Goal: Task Accomplishment & Management: Manage account settings

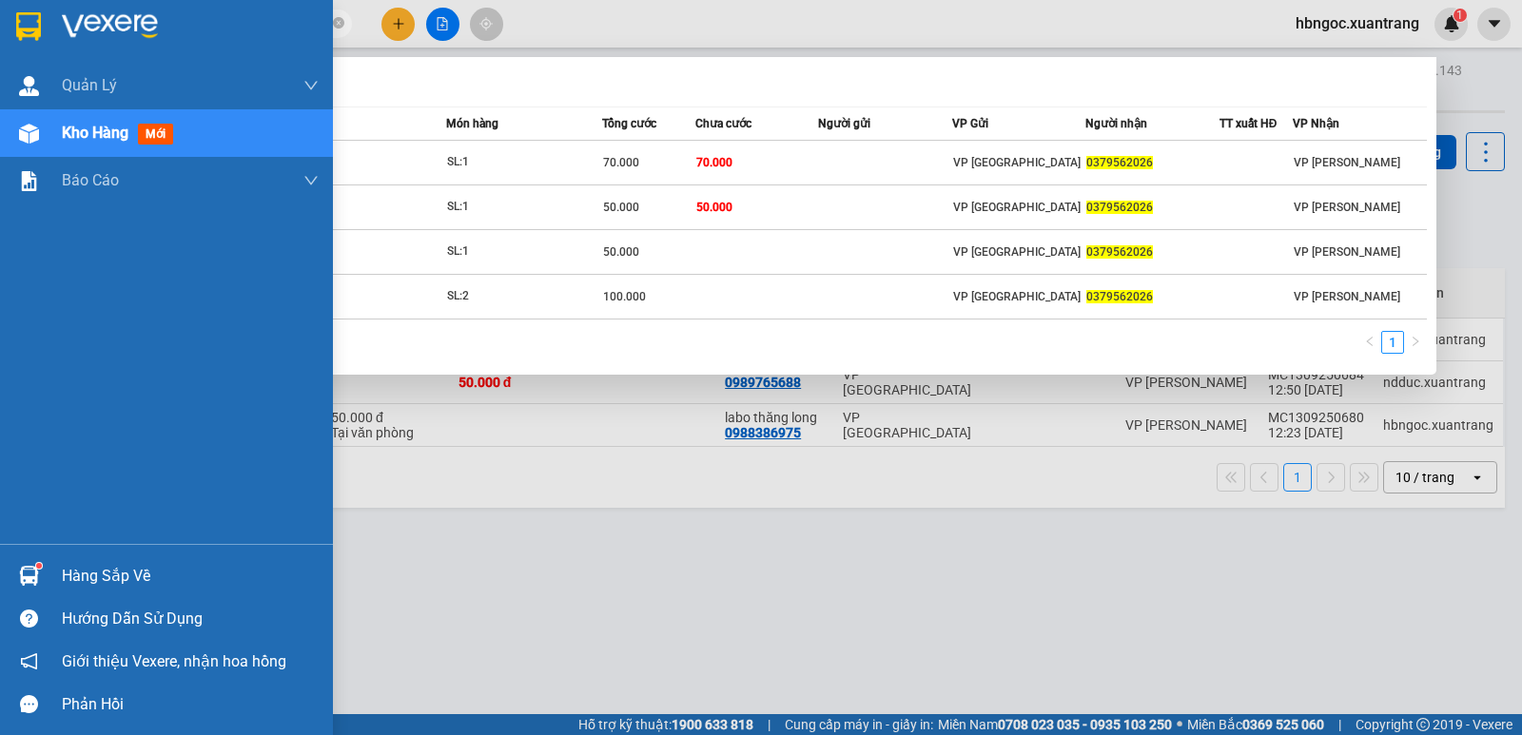
type input "0379562026"
click at [24, 136] on img at bounding box center [29, 134] width 20 height 20
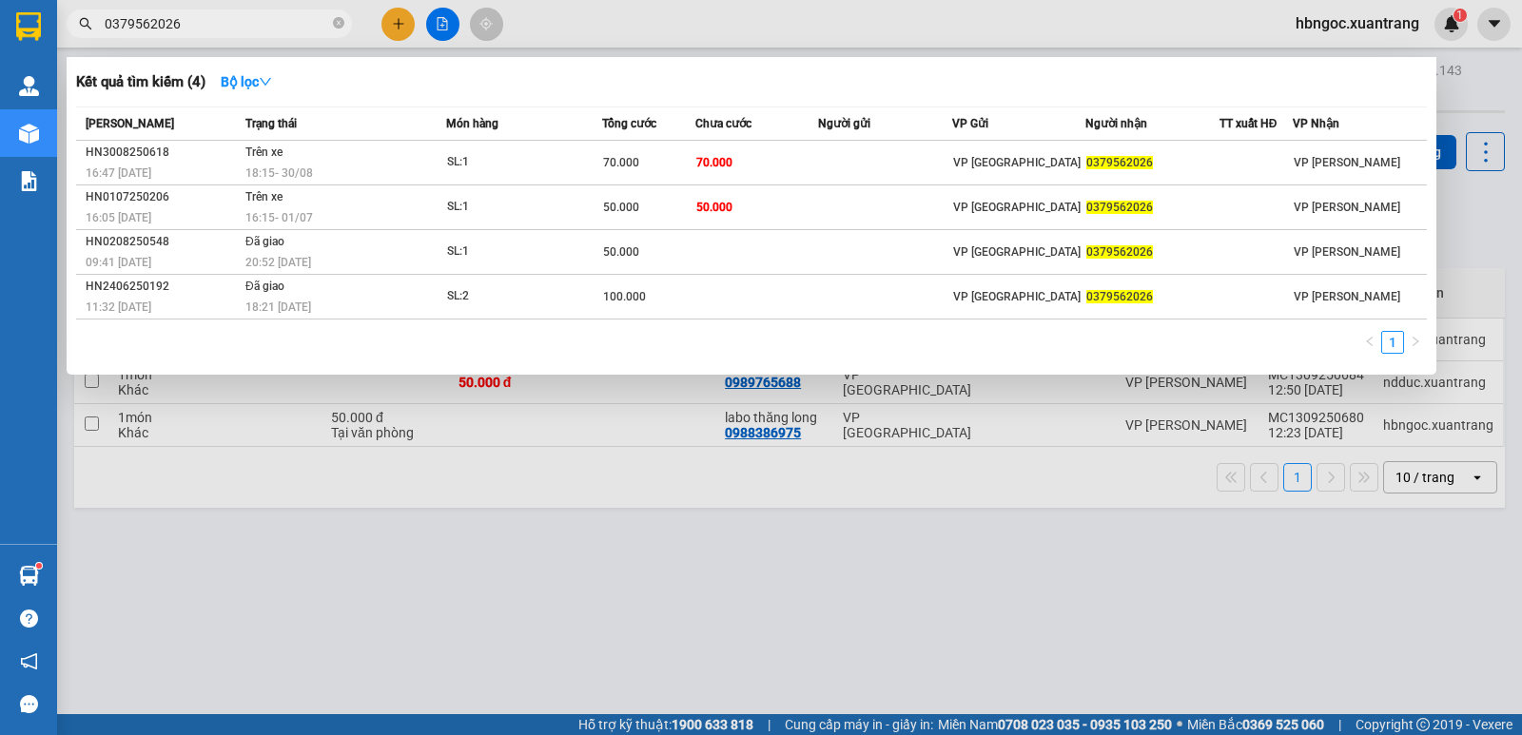
drag, startPoint x: 633, startPoint y: 557, endPoint x: 513, endPoint y: 447, distance: 162.9
click at [632, 557] on div at bounding box center [761, 367] width 1522 height 735
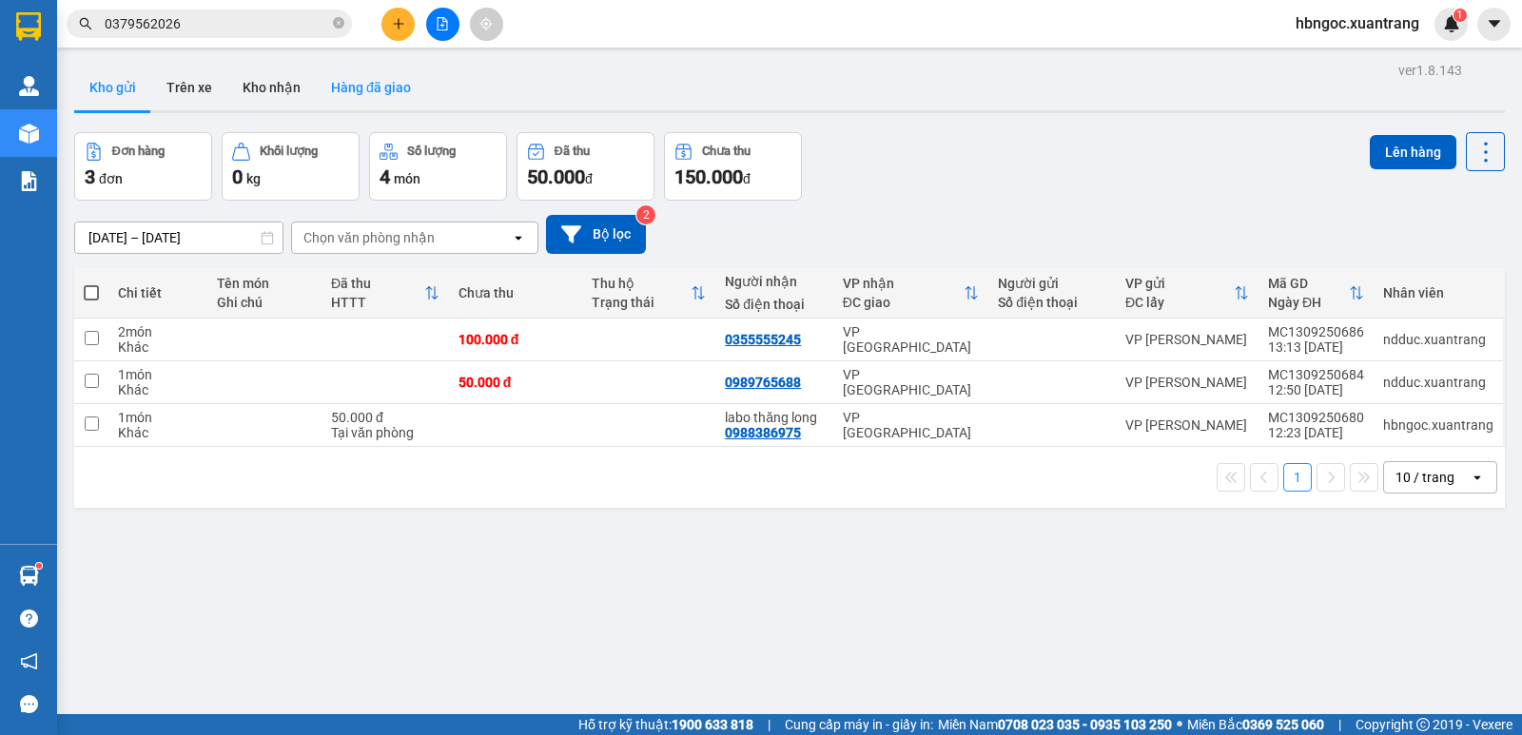
click at [372, 89] on button "Hàng đã giao" at bounding box center [371, 88] width 110 height 46
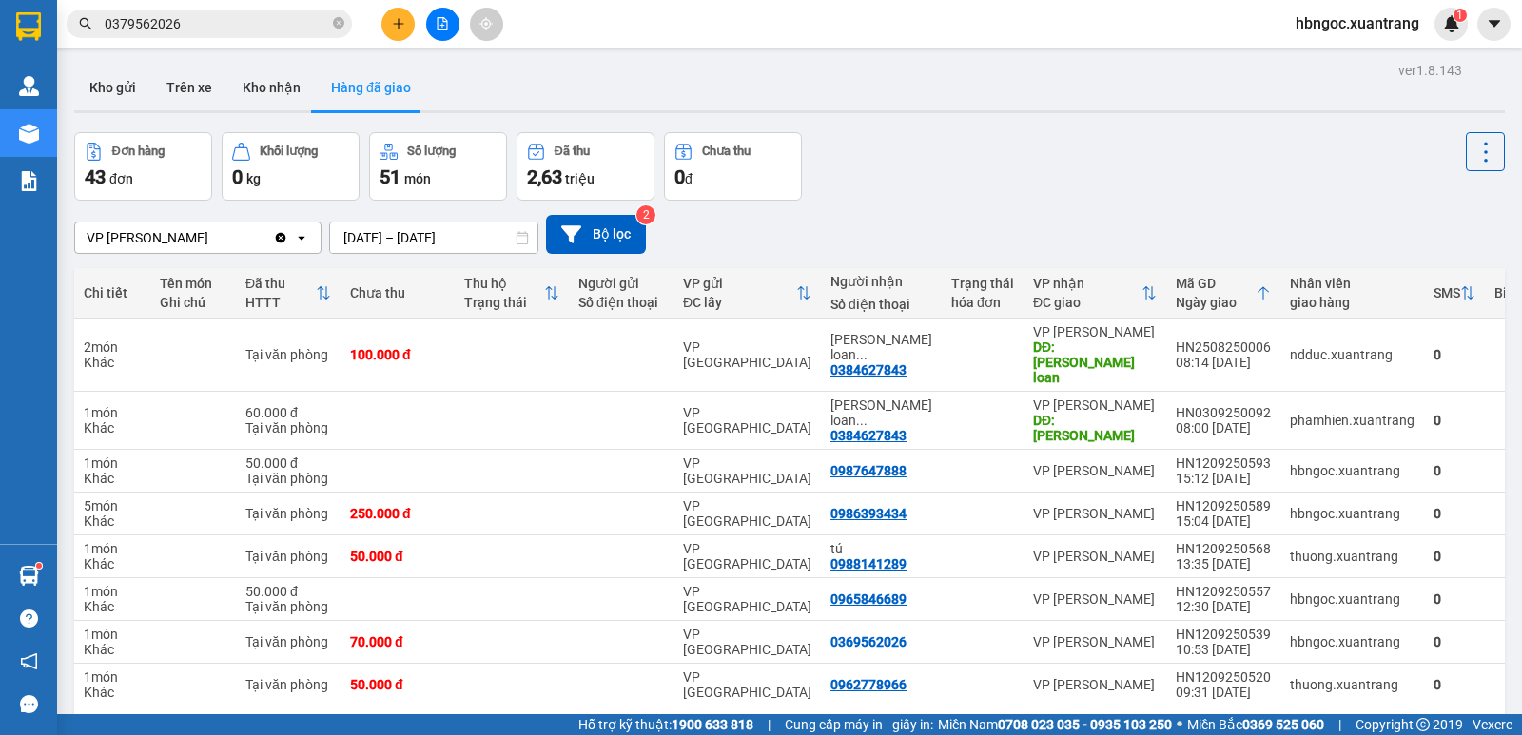
click at [1354, 24] on span "hbngoc.xuantrang" at bounding box center [1357, 23] width 154 height 24
click at [1344, 67] on span "Đăng xuất" at bounding box center [1365, 59] width 115 height 21
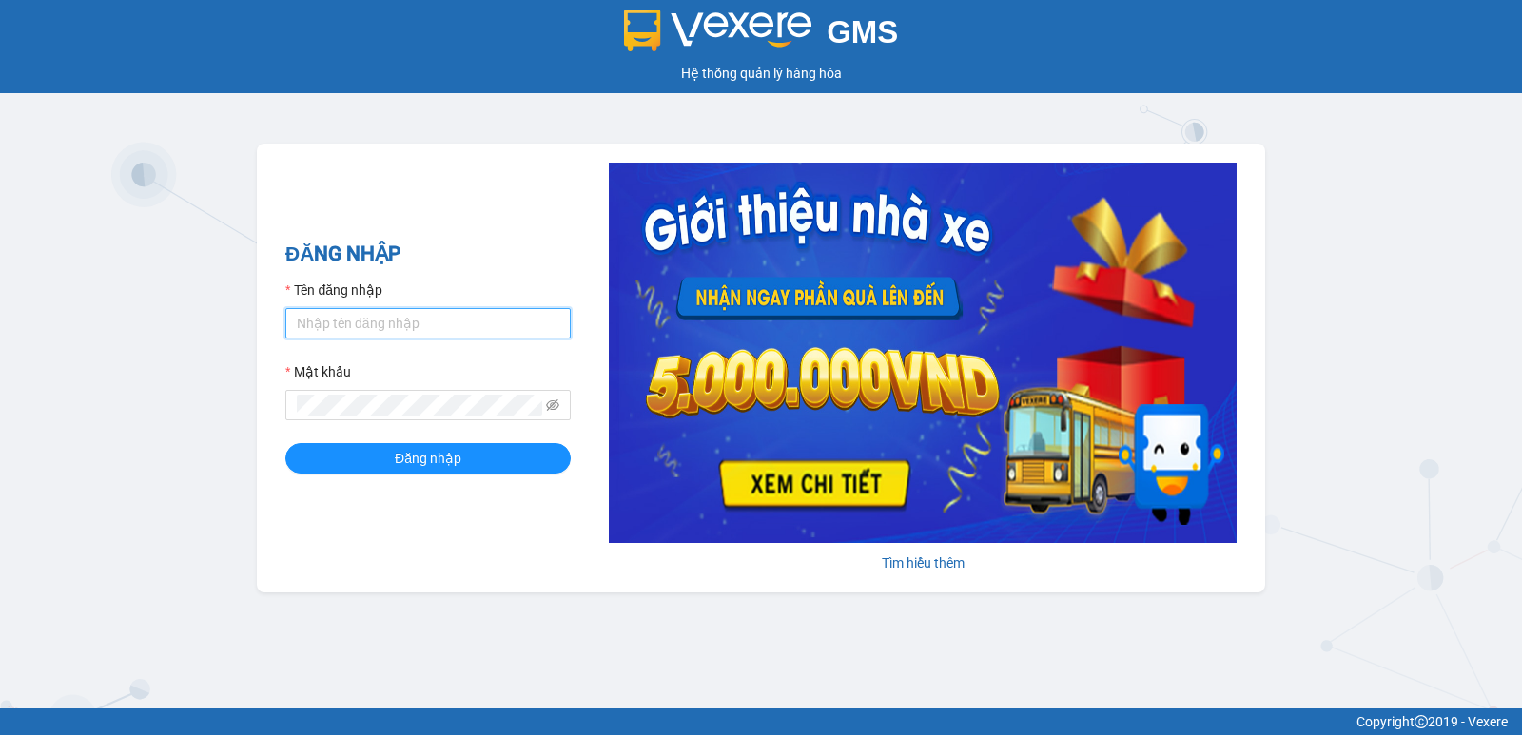
type input "ntnhuyen.xuantrang"
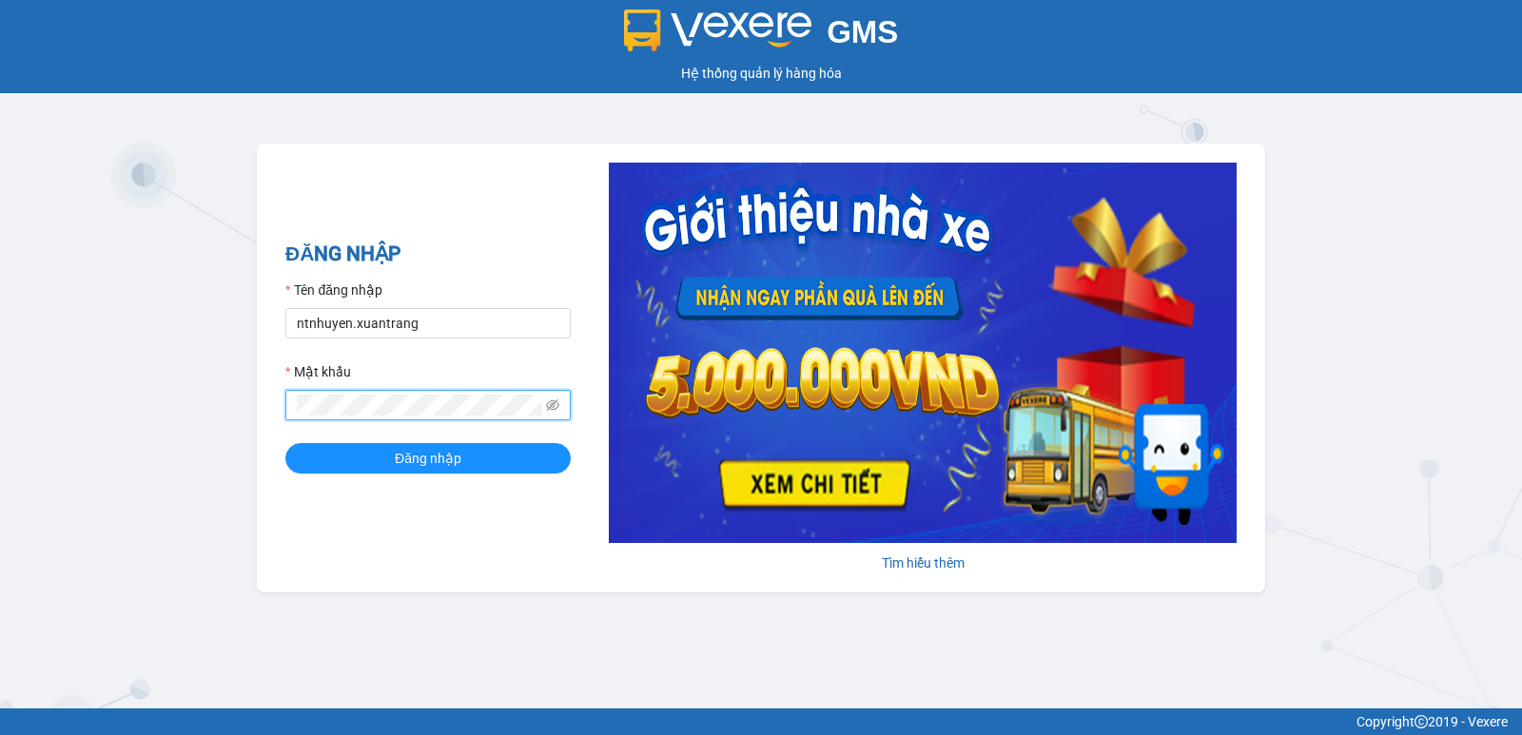
click at [285, 443] on button "Đăng nhập" at bounding box center [427, 458] width 285 height 30
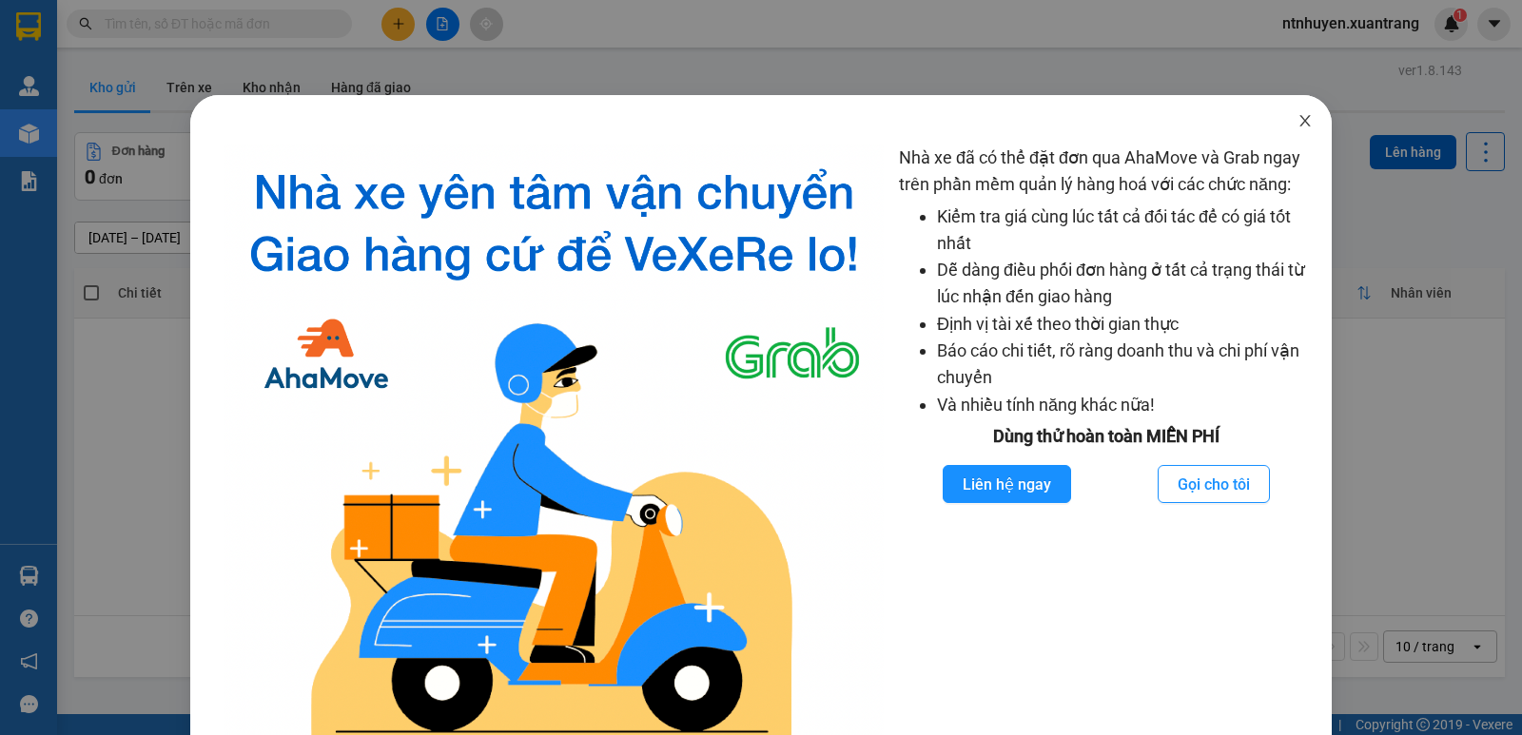
click at [1297, 122] on icon "close" at bounding box center [1304, 120] width 15 height 15
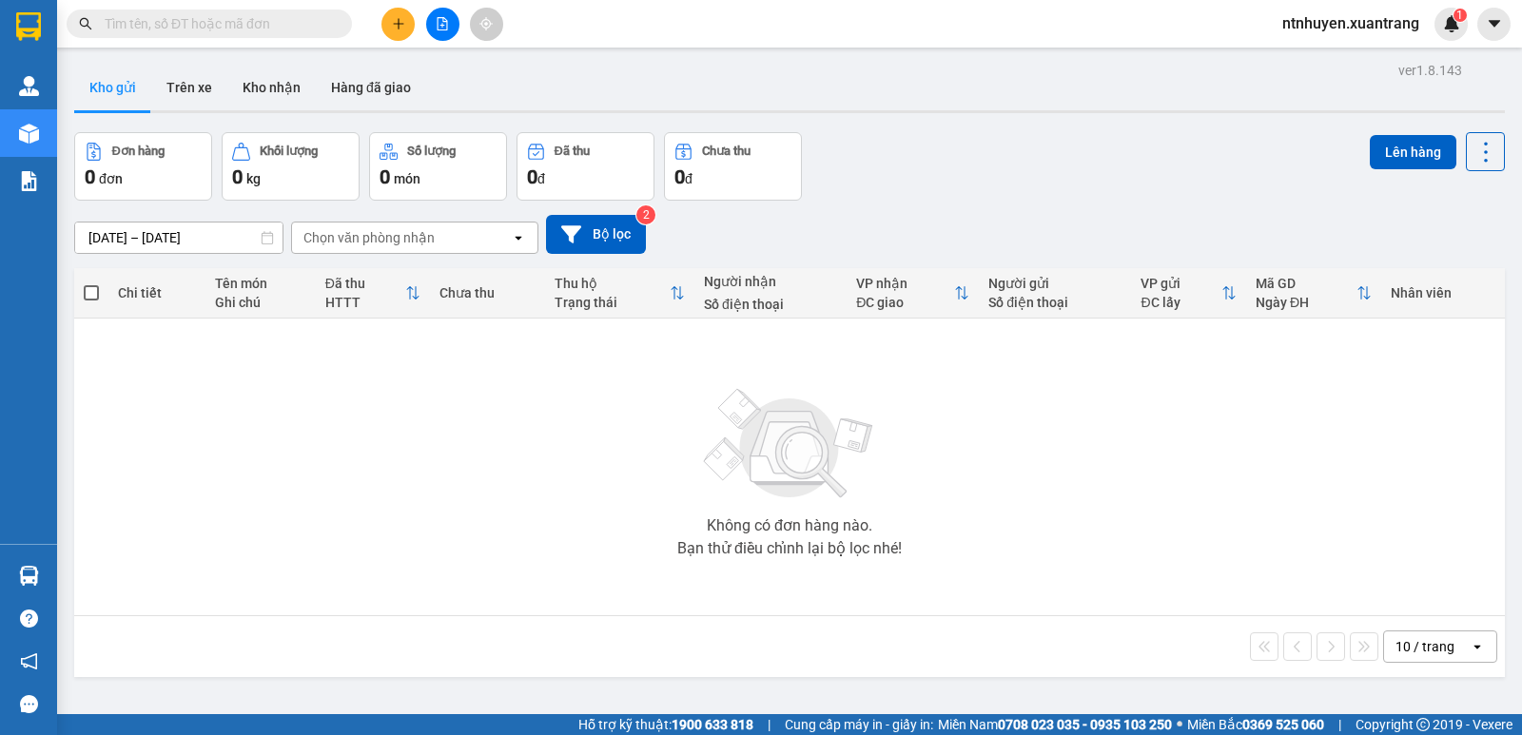
click at [1193, 153] on div "Đơn hàng 0 đơn Khối lượng 0 kg Số lượng 0 món Đã thu 0 đ Chưa thu 0 đ Lên hàng" at bounding box center [789, 166] width 1431 height 68
click at [535, 458] on div "Không có đơn hàng nào. Bạn thử điều chỉnh lại bộ lọc nhé!" at bounding box center [789, 466] width 1411 height 285
